Goal: Download file/media

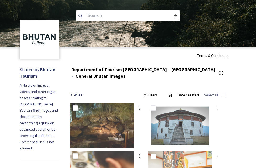
click at [223, 96] on input "checkbox" at bounding box center [223, 95] width 5 height 5
checkbox input "true"
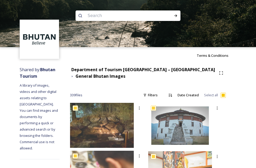
checkbox input "true"
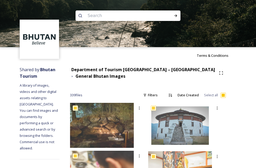
checkbox input "true"
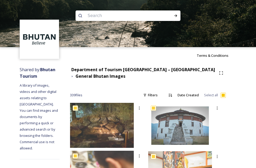
checkbox input "true"
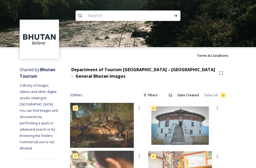
checkbox input "true"
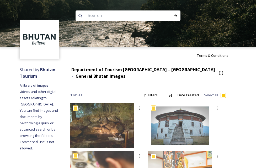
checkbox input "true"
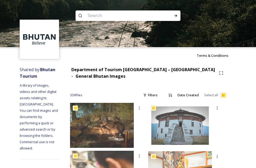
checkbox input "true"
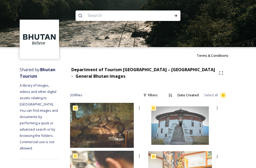
checkbox input "true"
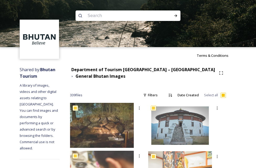
checkbox input "true"
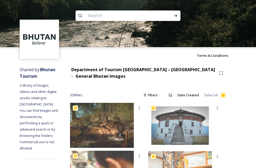
checkbox input "true"
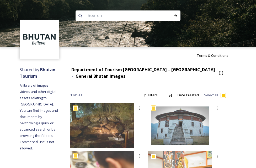
checkbox input "true"
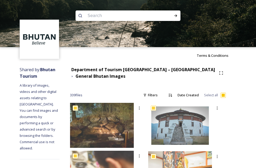
checkbox input "true"
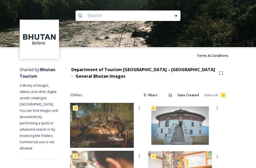
checkbox input "true"
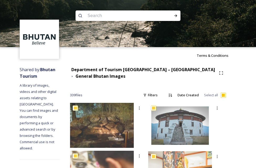
checkbox input "true"
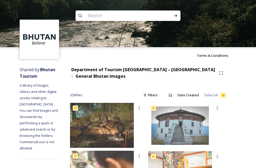
checkbox input "true"
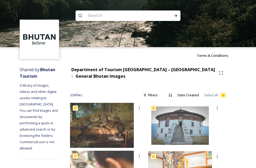
checkbox input "true"
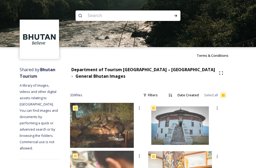
checkbox input "true"
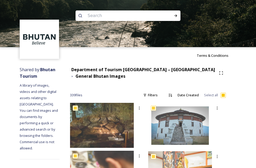
checkbox input "true"
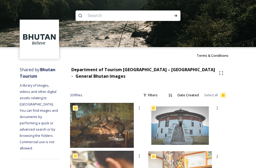
checkbox input "true"
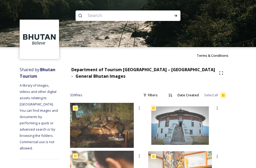
checkbox input "true"
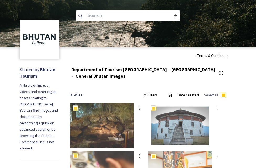
checkbox input "true"
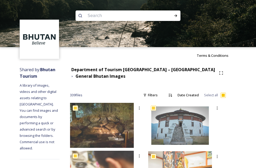
checkbox input "true"
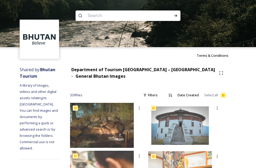
checkbox input "true"
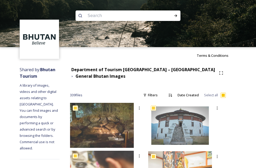
checkbox input "true"
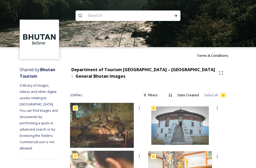
checkbox input "true"
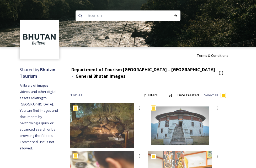
checkbox input "true"
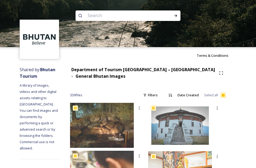
checkbox input "true"
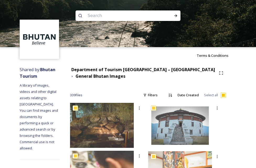
checkbox input "true"
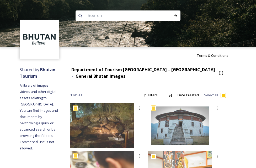
checkbox input "true"
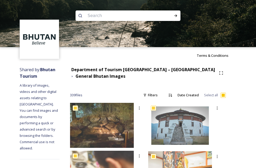
checkbox input "true"
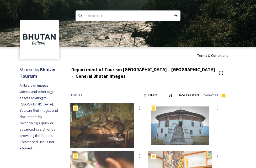
checkbox input "true"
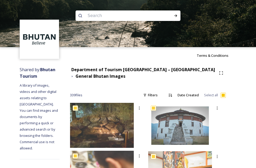
checkbox input "true"
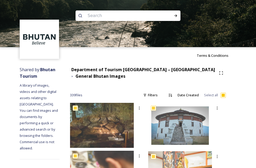
checkbox input "true"
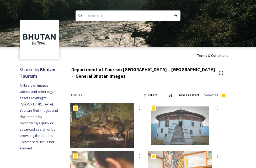
checkbox input "true"
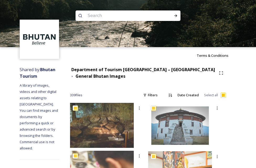
checkbox input "true"
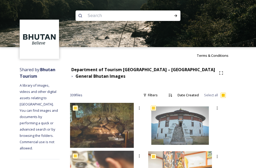
checkbox input "true"
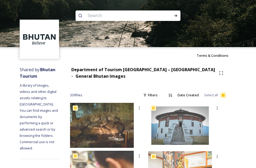
checkbox input "true"
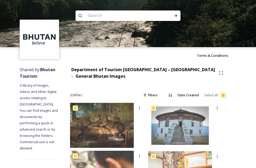
checkbox input "true"
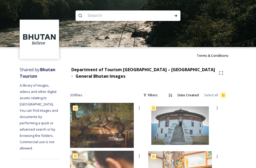
checkbox input "true"
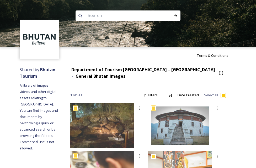
checkbox input "true"
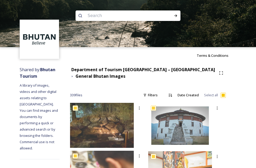
checkbox input "true"
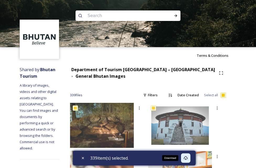
click at [188, 156] on div "Download" at bounding box center [185, 158] width 9 height 9
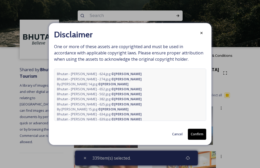
click at [200, 137] on button "Confirm" at bounding box center [197, 134] width 18 height 11
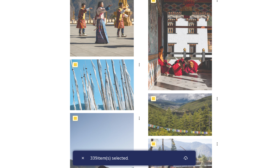
scroll to position [1202, 0]
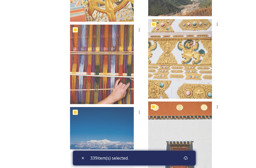
scroll to position [6741, 0]
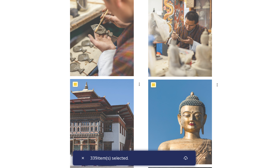
scroll to position [0, 0]
